Goal: Check status: Check status

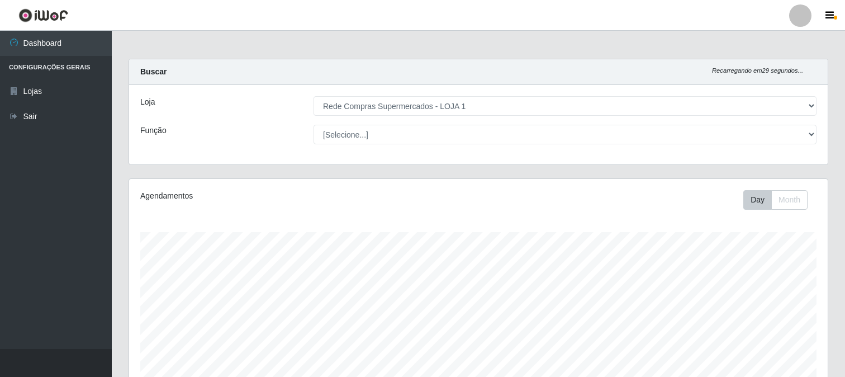
select select "158"
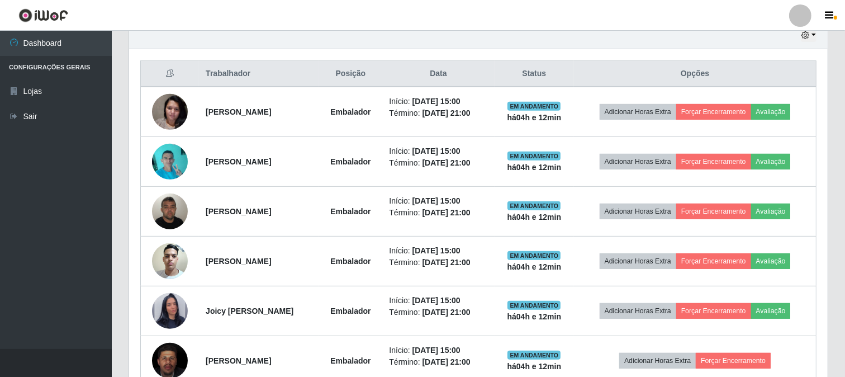
scroll to position [465, 0]
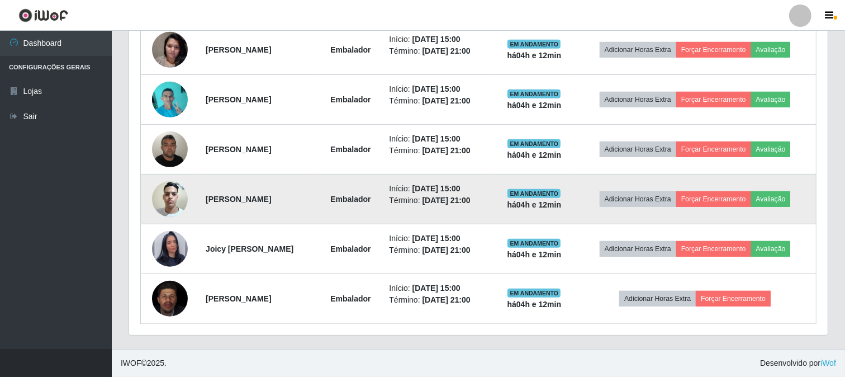
click at [167, 192] on img at bounding box center [170, 199] width 36 height 48
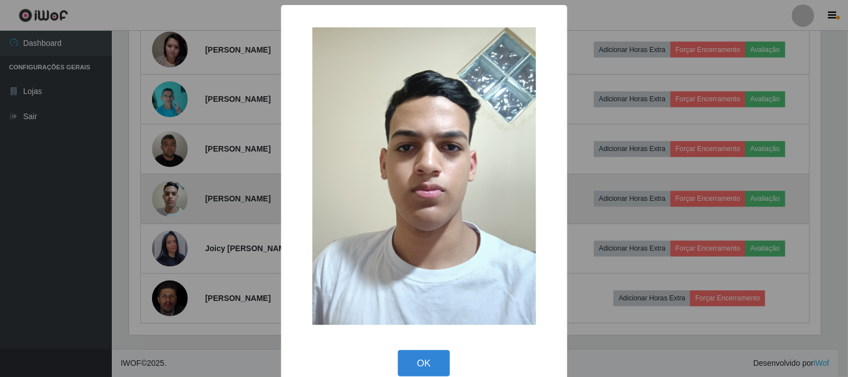
click at [167, 192] on div "× OK Cancel" at bounding box center [424, 188] width 848 height 377
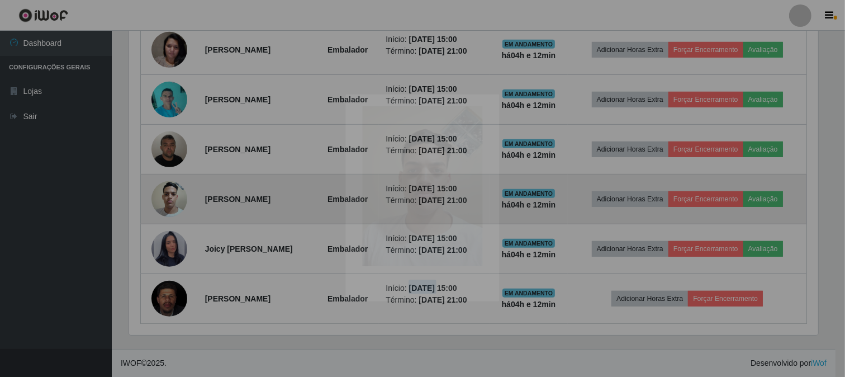
scroll to position [231, 699]
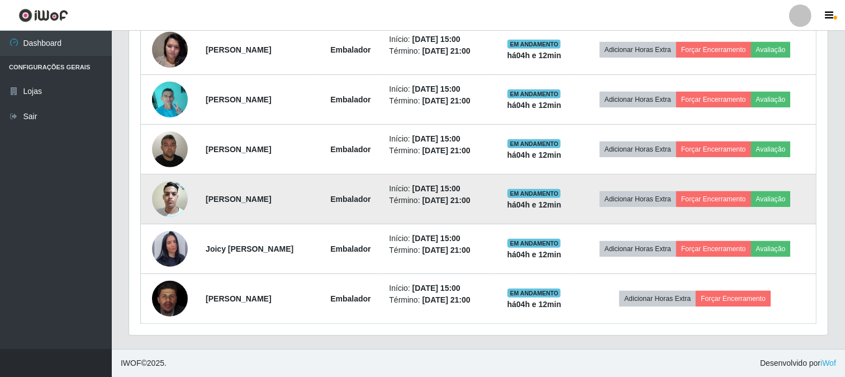
click at [167, 192] on img at bounding box center [170, 199] width 36 height 48
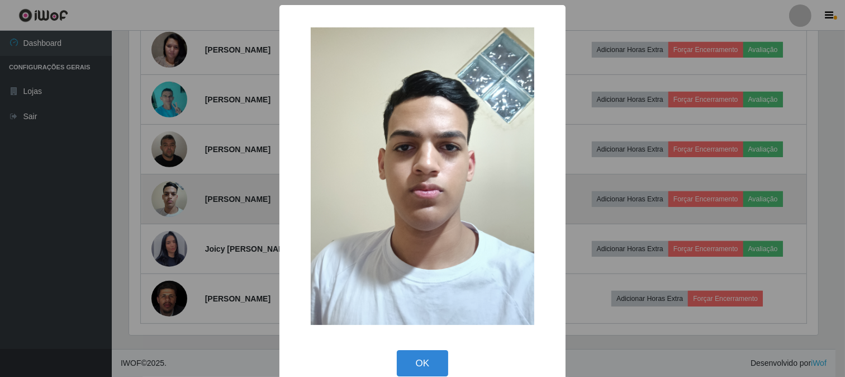
scroll to position [231, 691]
click at [167, 192] on div "× OK Cancel" at bounding box center [424, 188] width 848 height 377
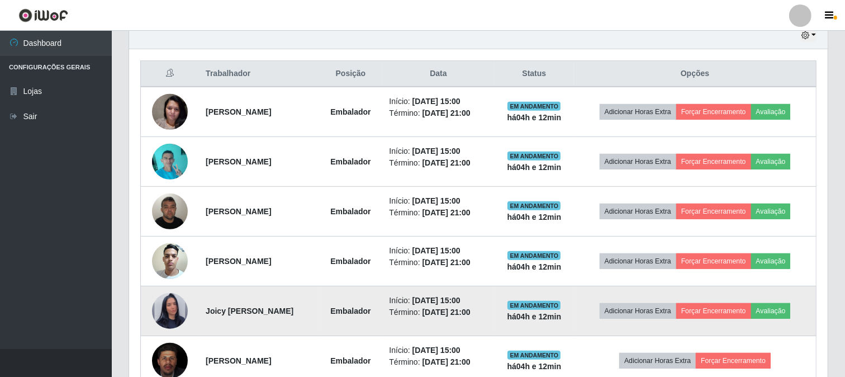
scroll to position [465, 0]
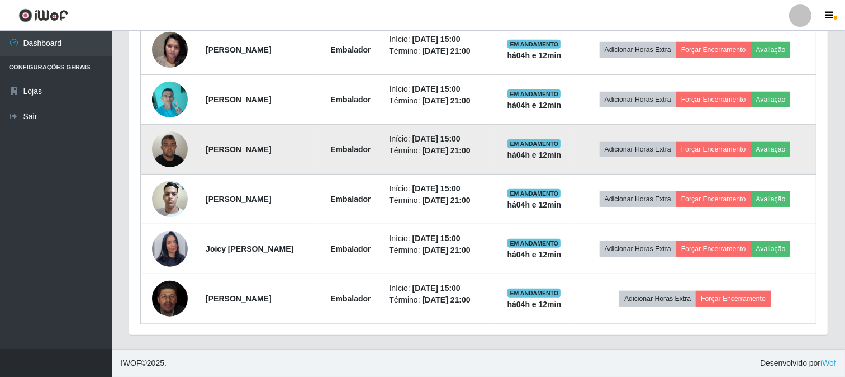
click at [166, 148] on img at bounding box center [170, 149] width 36 height 48
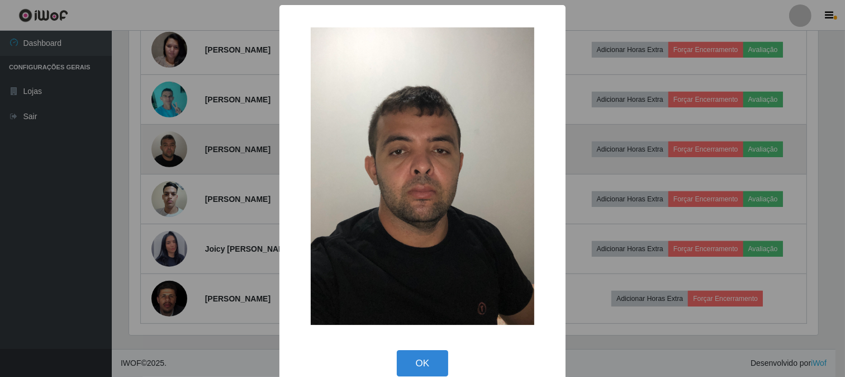
scroll to position [231, 691]
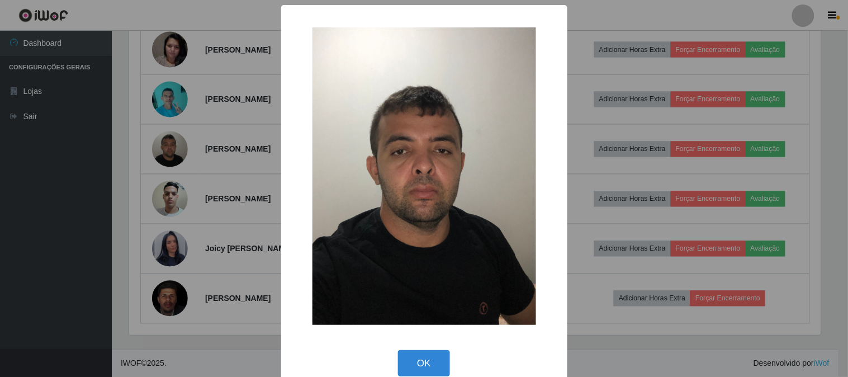
click at [231, 153] on div "× OK Cancel" at bounding box center [424, 188] width 848 height 377
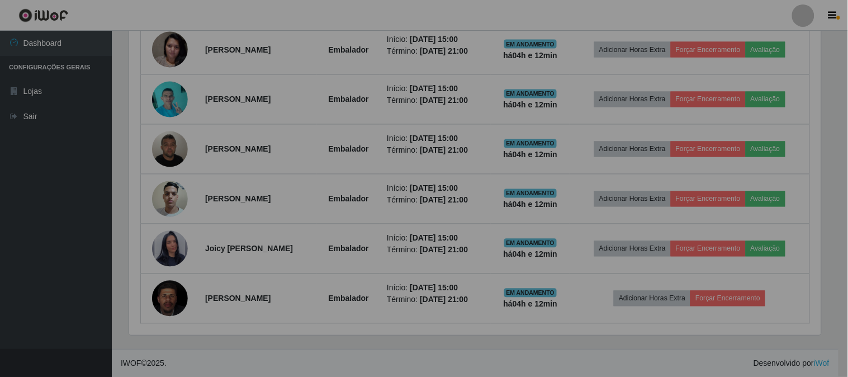
scroll to position [231, 699]
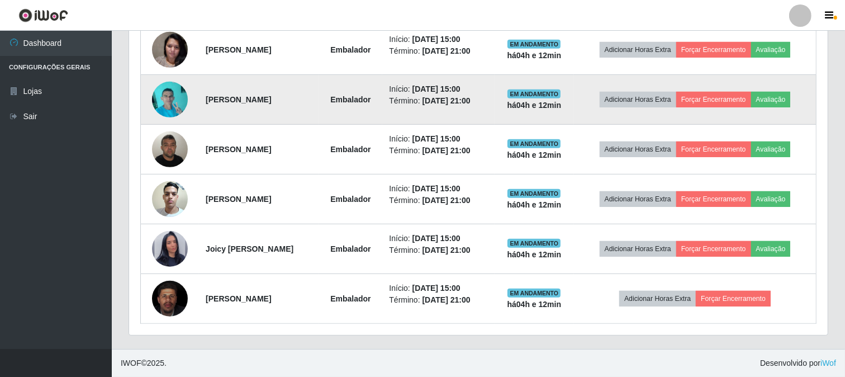
click at [163, 103] on img at bounding box center [170, 99] width 36 height 48
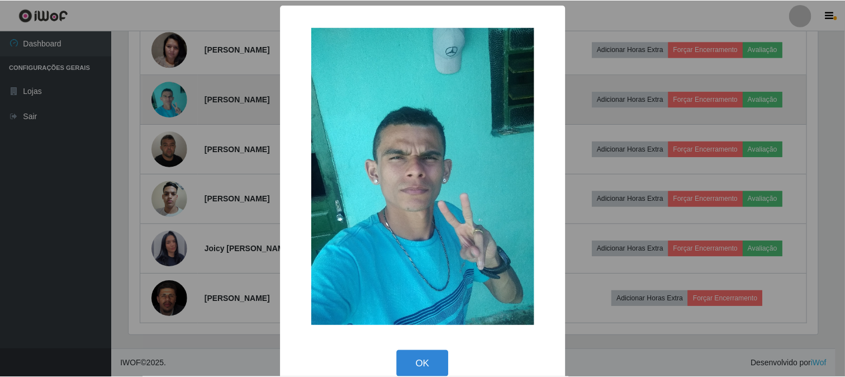
scroll to position [231, 691]
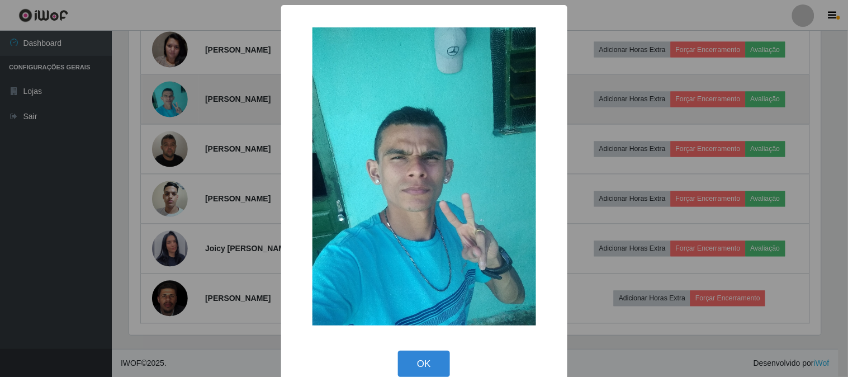
click at [163, 103] on div "× OK Cancel" at bounding box center [424, 188] width 848 height 377
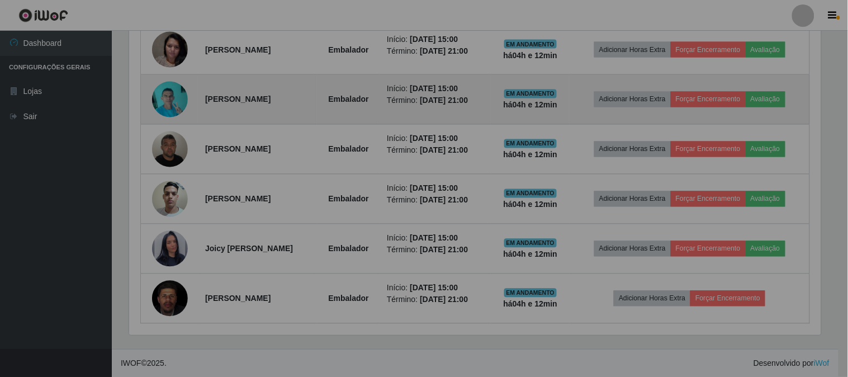
scroll to position [231, 699]
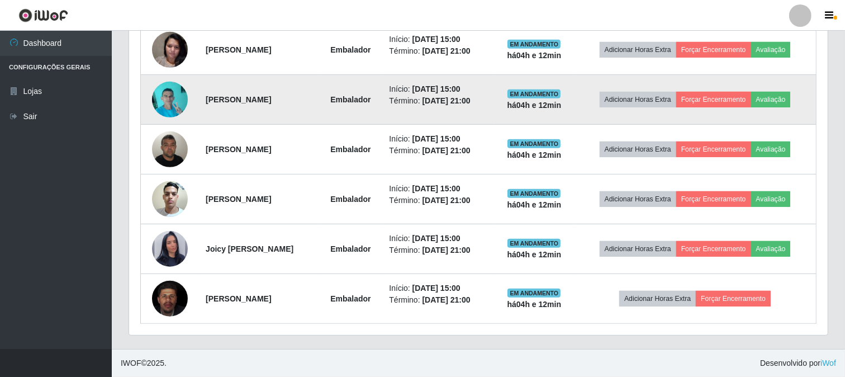
click at [163, 103] on img at bounding box center [170, 99] width 36 height 48
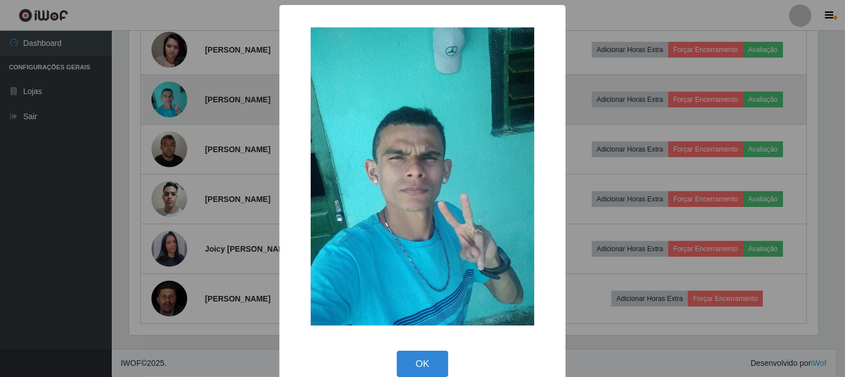
scroll to position [231, 691]
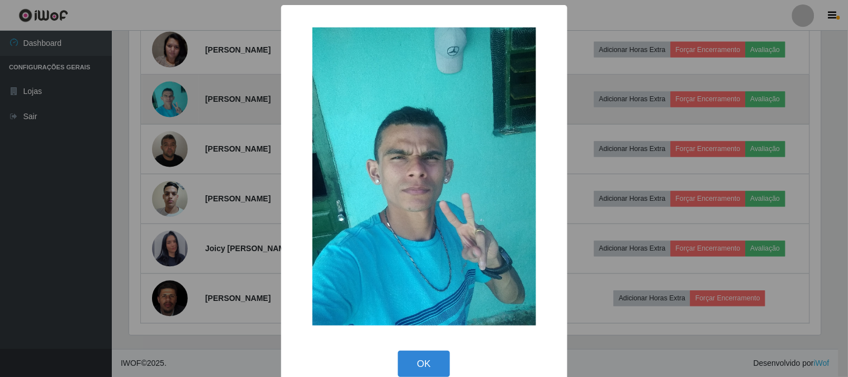
click at [163, 103] on div "× OK Cancel" at bounding box center [424, 188] width 848 height 377
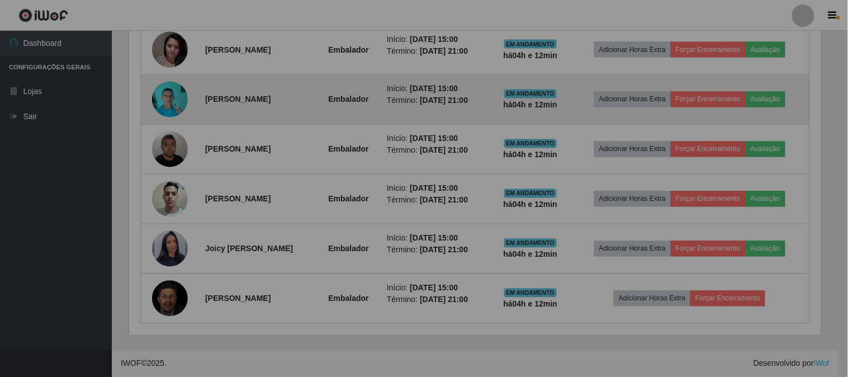
scroll to position [231, 699]
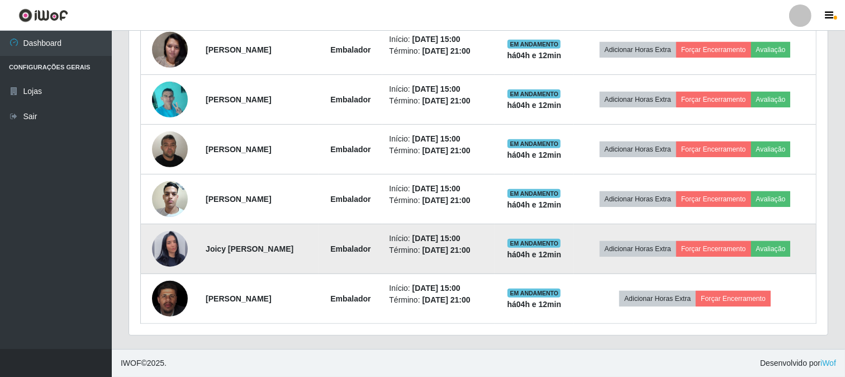
click at [169, 242] on img at bounding box center [170, 249] width 36 height 64
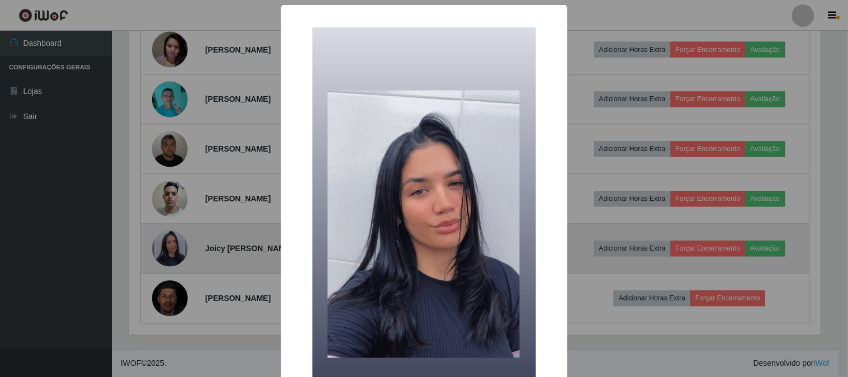
click at [169, 242] on div "× OK Cancel" at bounding box center [424, 188] width 848 height 377
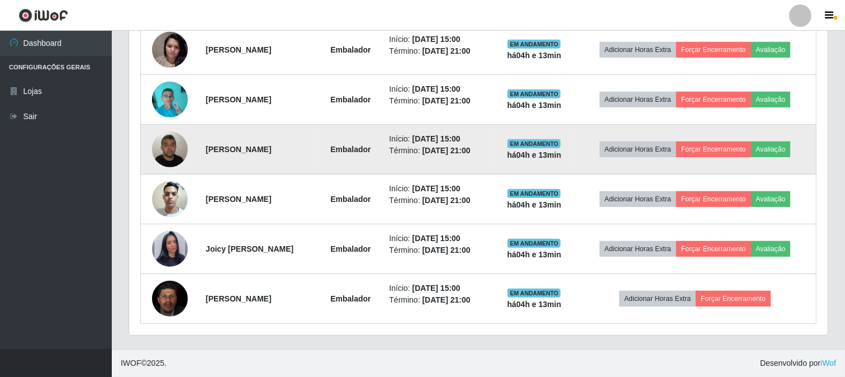
scroll to position [403, 0]
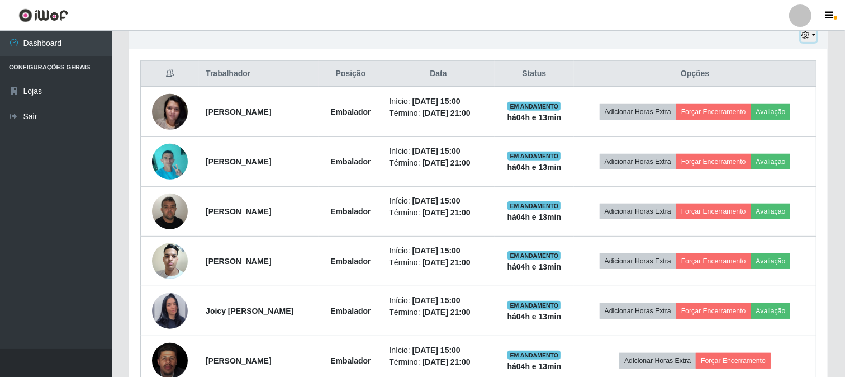
click at [812, 35] on button "button" at bounding box center [809, 35] width 16 height 13
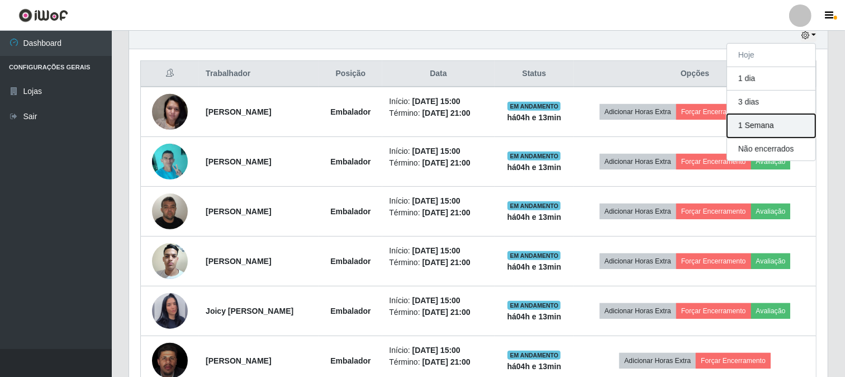
click at [748, 126] on button "1 Semana" at bounding box center [771, 125] width 88 height 23
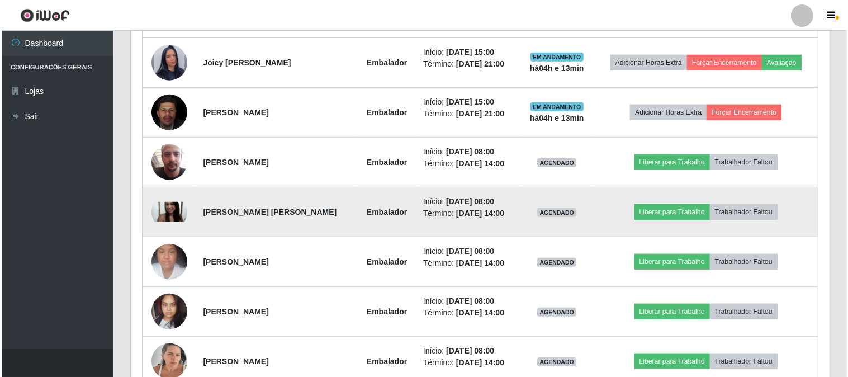
scroll to position [713, 0]
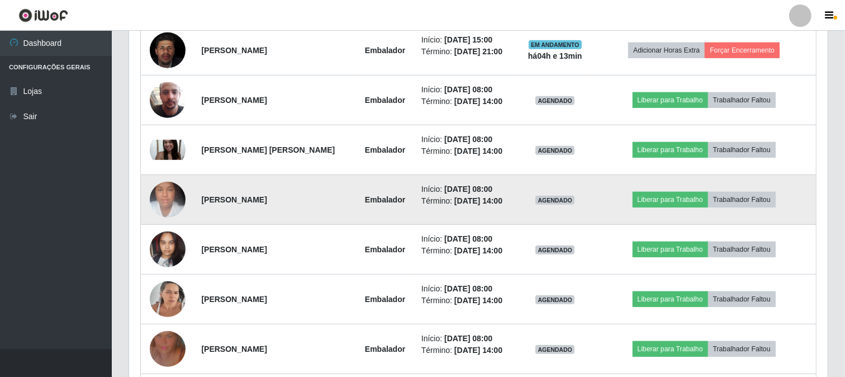
click at [166, 194] on img at bounding box center [168, 200] width 36 height 48
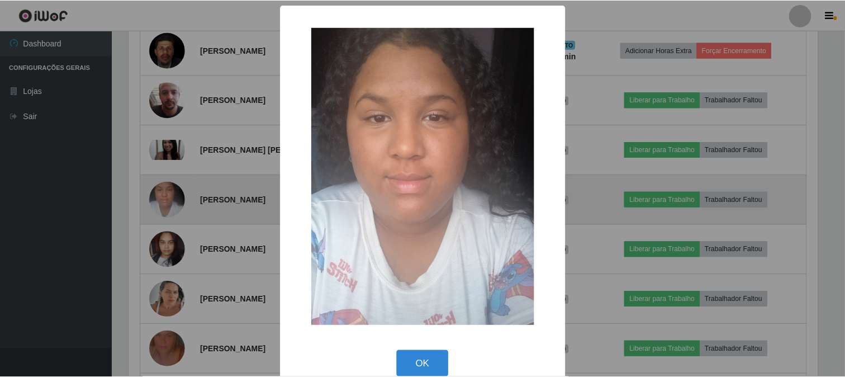
scroll to position [231, 691]
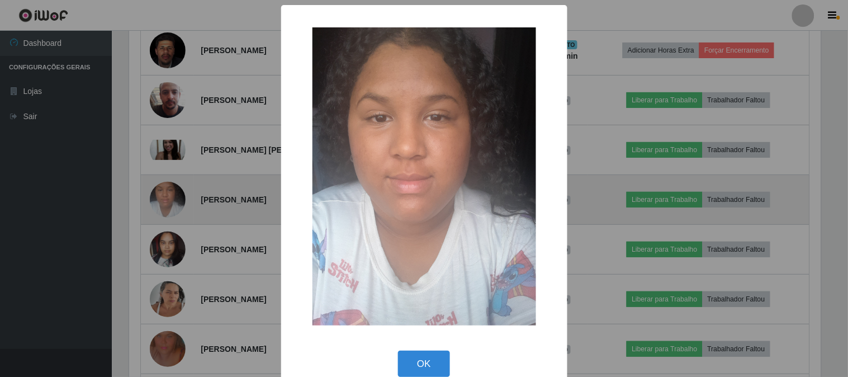
click at [166, 194] on div "× OK Cancel" at bounding box center [424, 188] width 848 height 377
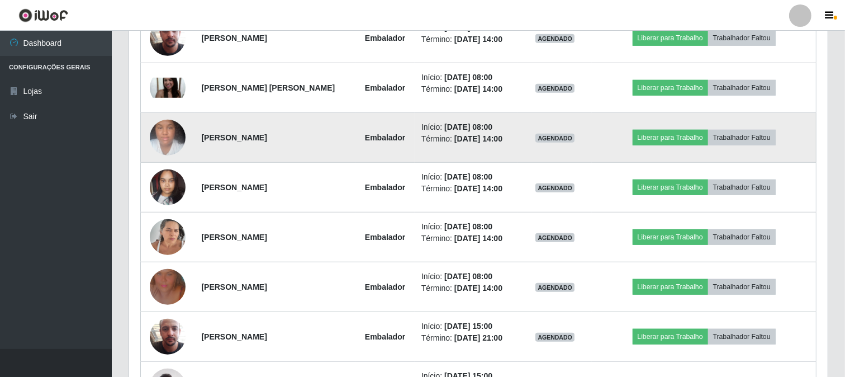
scroll to position [837, 0]
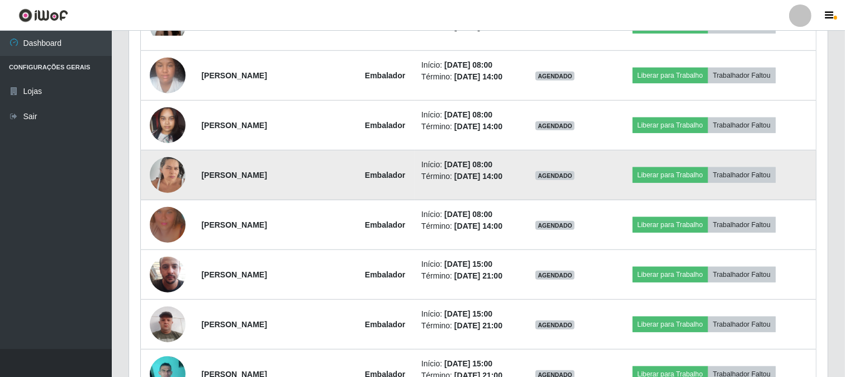
click at [171, 174] on img at bounding box center [168, 175] width 36 height 48
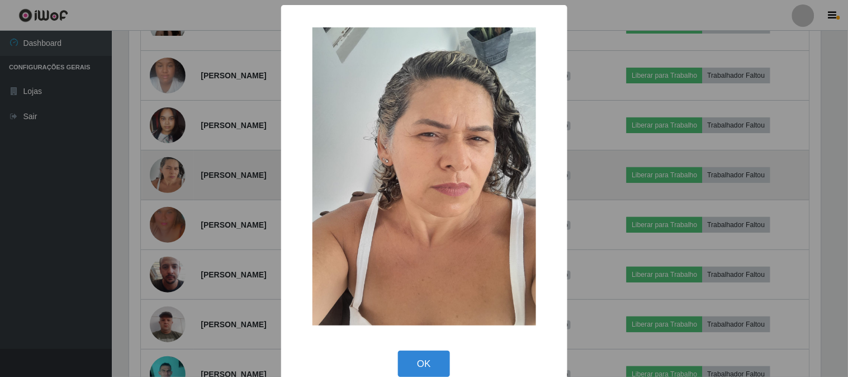
click at [171, 174] on div "× OK Cancel" at bounding box center [424, 188] width 848 height 377
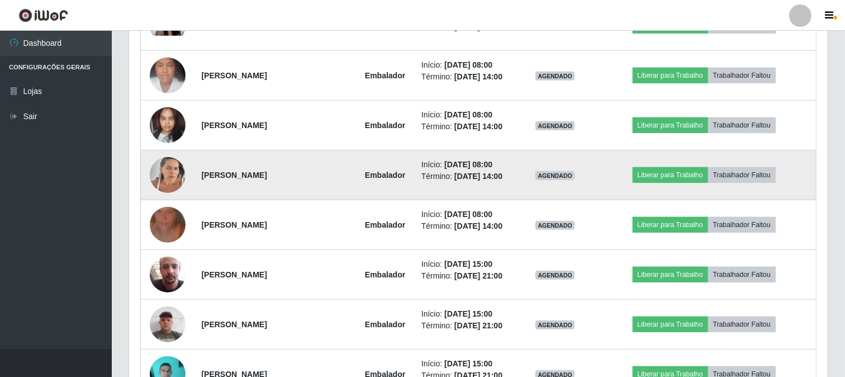
scroll to position [0, 0]
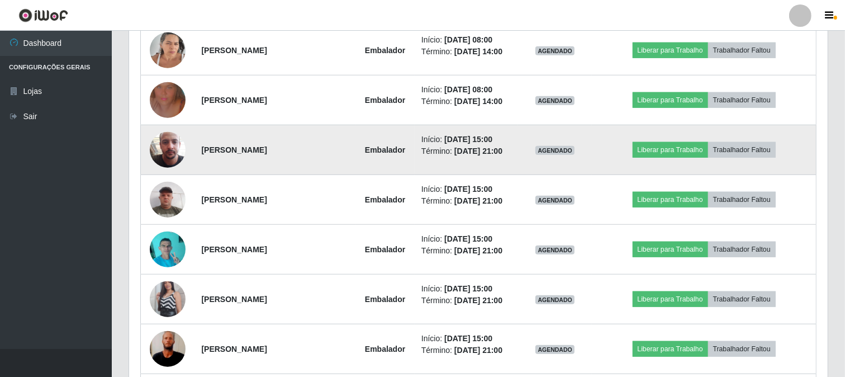
click at [169, 196] on img at bounding box center [168, 200] width 36 height 48
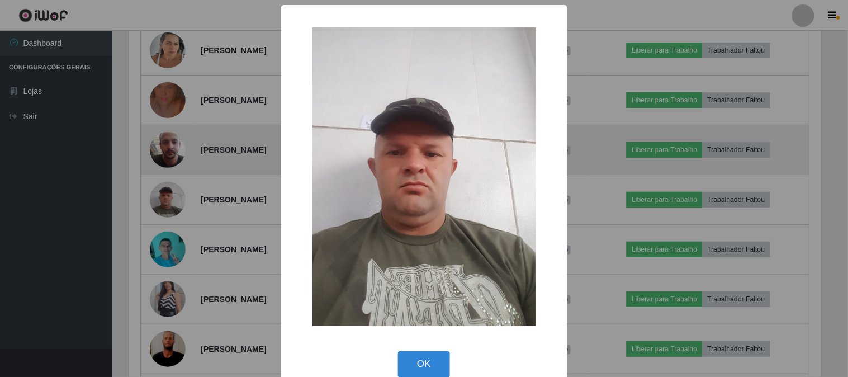
click at [169, 196] on div "× OK Cancel" at bounding box center [424, 188] width 848 height 377
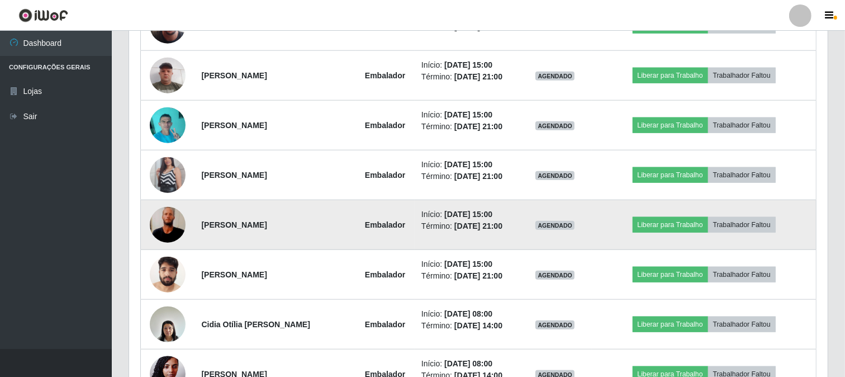
click at [168, 219] on img at bounding box center [168, 224] width 36 height 79
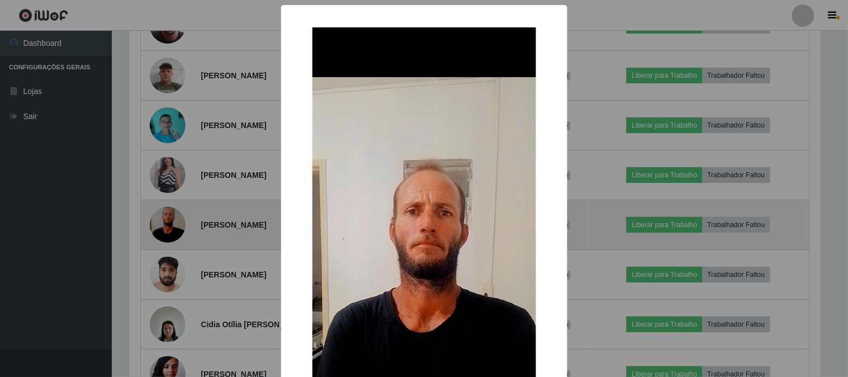
click at [168, 219] on div "× OK Cancel" at bounding box center [424, 188] width 848 height 377
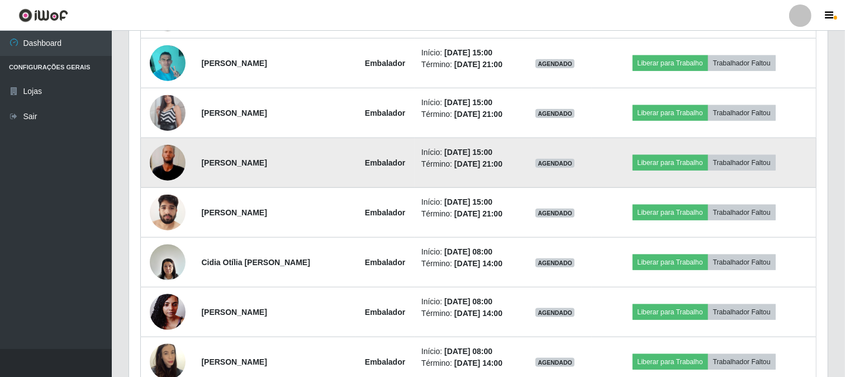
click at [159, 155] on img at bounding box center [168, 162] width 36 height 79
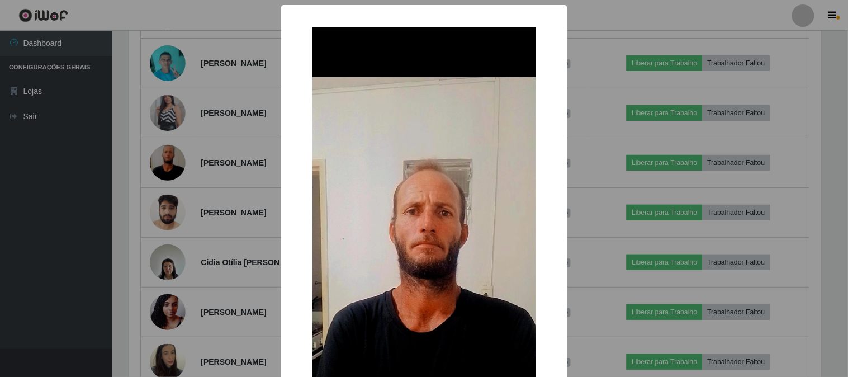
click at [170, 202] on div "× OK Cancel" at bounding box center [424, 188] width 848 height 377
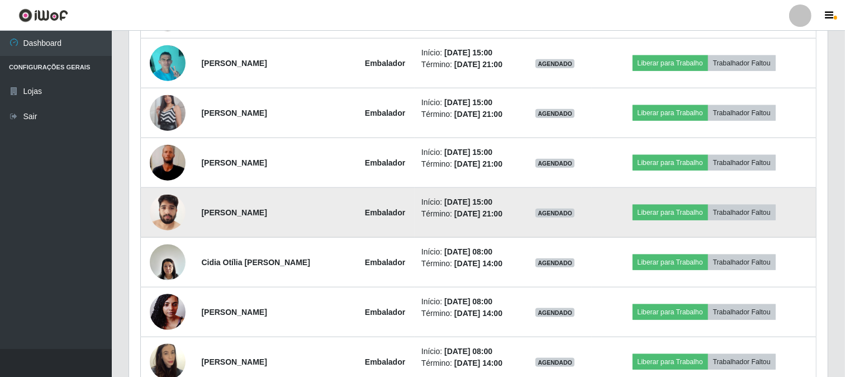
click at [168, 210] on img at bounding box center [168, 212] width 36 height 48
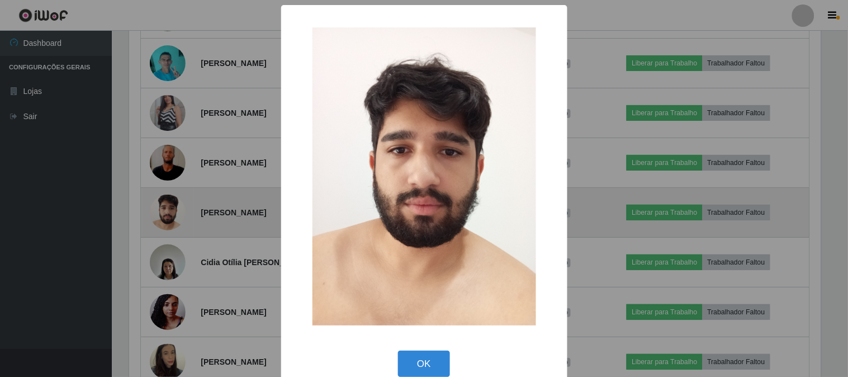
click at [168, 210] on div "× OK Cancel" at bounding box center [424, 188] width 848 height 377
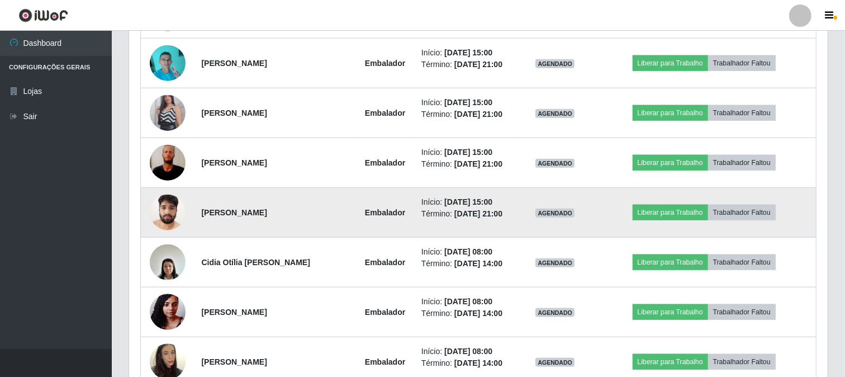
click at [164, 211] on img at bounding box center [168, 212] width 36 height 48
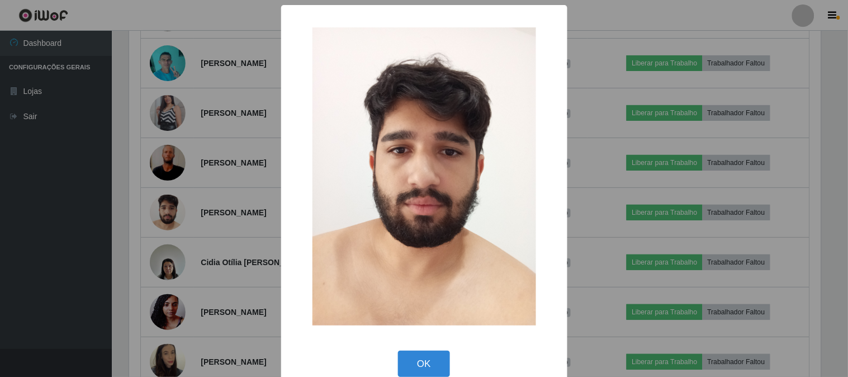
click at [312, 231] on img at bounding box center [424, 176] width 224 height 298
click at [120, 248] on div "× OK Cancel" at bounding box center [424, 188] width 848 height 377
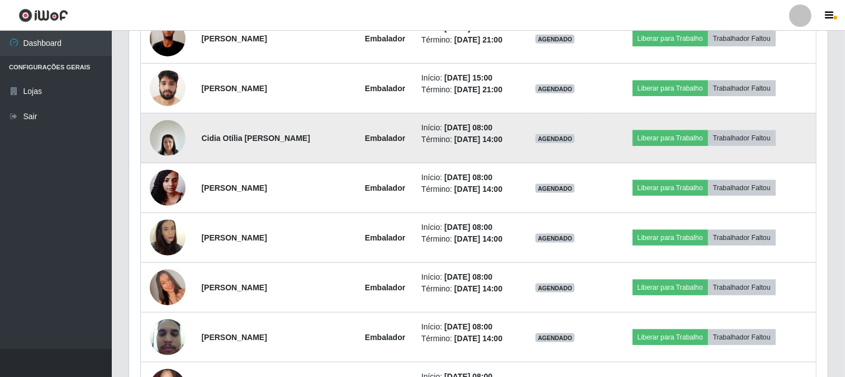
click at [160, 141] on img at bounding box center [168, 138] width 36 height 48
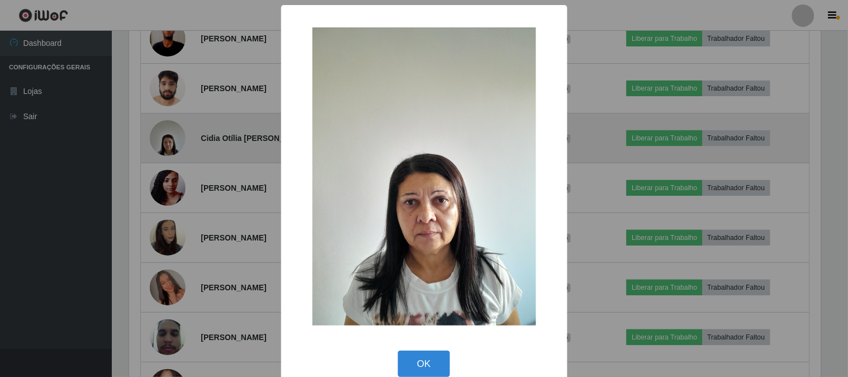
click at [160, 141] on div "× OK Cancel" at bounding box center [424, 188] width 848 height 377
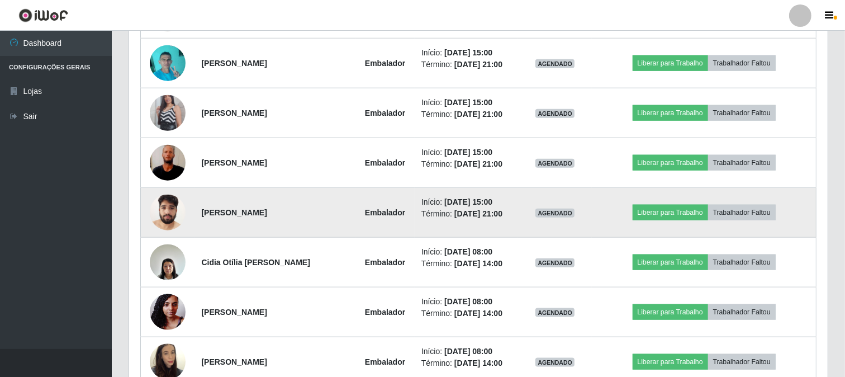
click at [158, 215] on img at bounding box center [168, 212] width 36 height 48
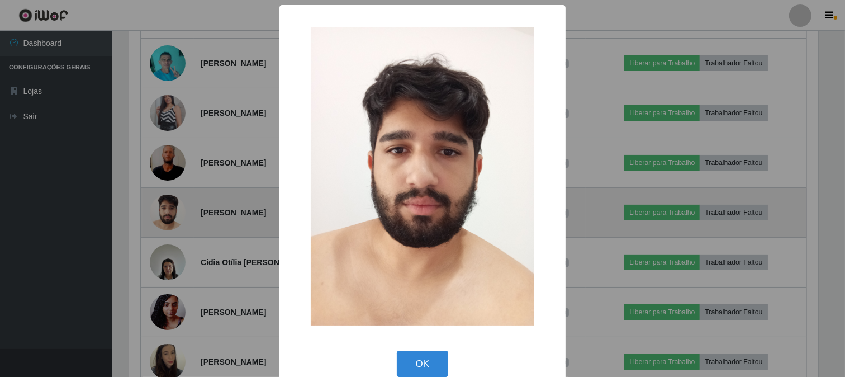
scroll to position [231, 691]
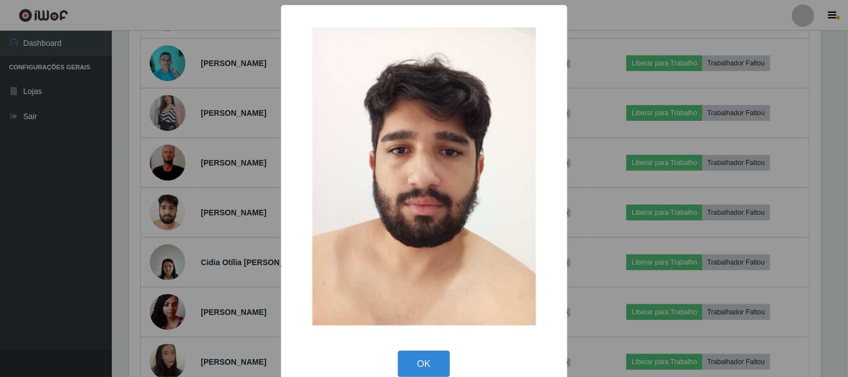
drag, startPoint x: 158, startPoint y: 215, endPoint x: 167, endPoint y: 215, distance: 8.4
click at [159, 215] on div "× OK Cancel" at bounding box center [424, 188] width 848 height 377
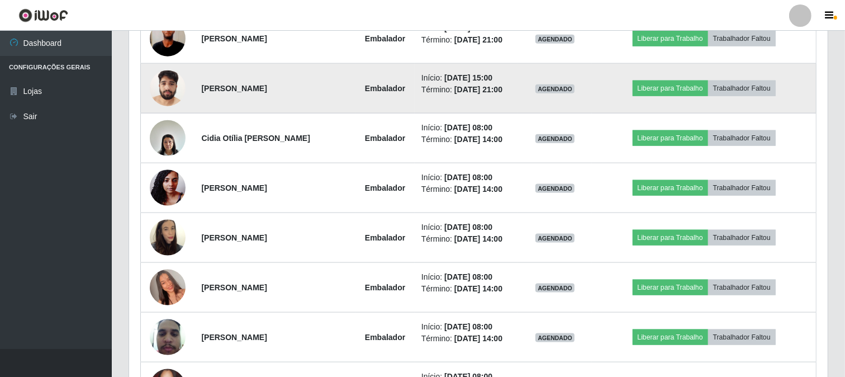
scroll to position [1210, 0]
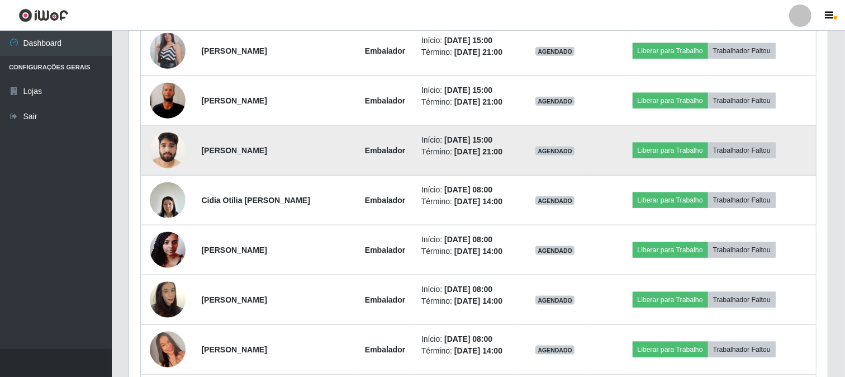
click at [159, 139] on img at bounding box center [168, 150] width 36 height 48
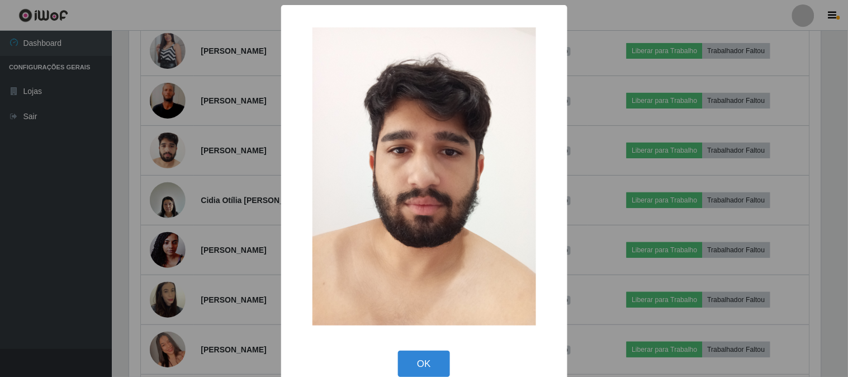
click at [129, 225] on div "× OK Cancel" at bounding box center [424, 188] width 848 height 377
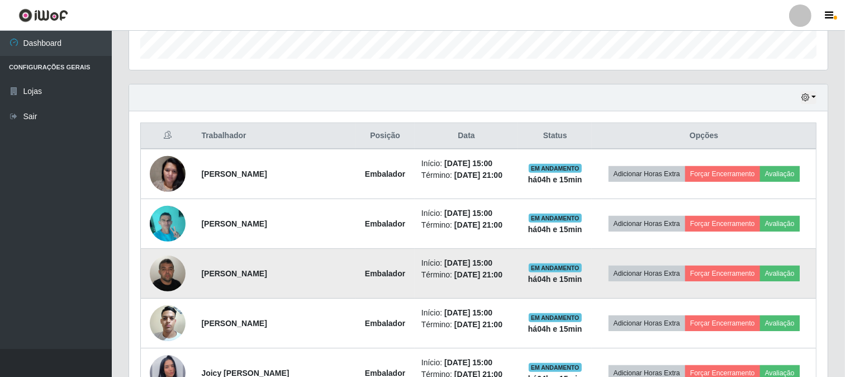
scroll to position [403, 0]
